Goal: Transaction & Acquisition: Book appointment/travel/reservation

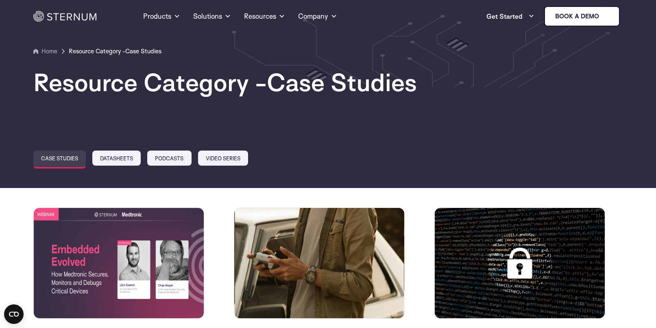
click at [85, 19] on img at bounding box center [64, 16] width 63 height 11
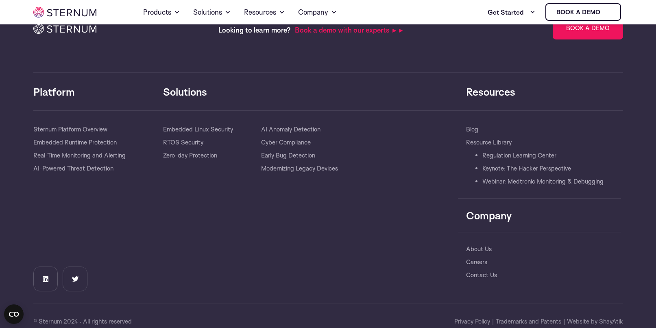
scroll to position [1842, 0]
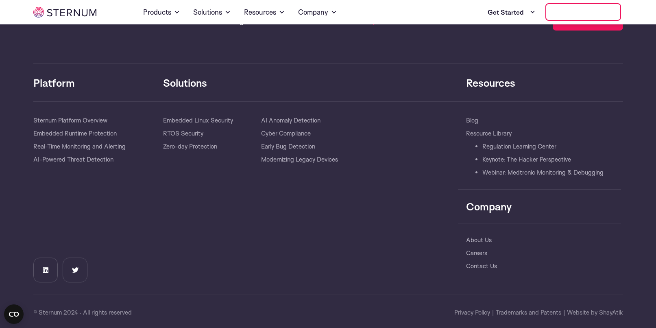
click at [594, 17] on link "Book a demo" at bounding box center [584, 11] width 76 height 17
